Goal: Task Accomplishment & Management: Complete application form

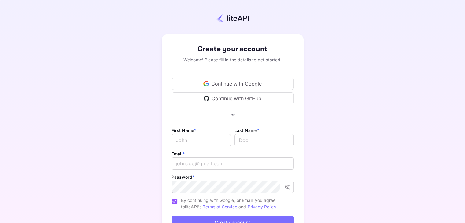
click at [235, 80] on div "Continue with Google" at bounding box center [233, 84] width 122 height 12
